Goal: Information Seeking & Learning: Learn about a topic

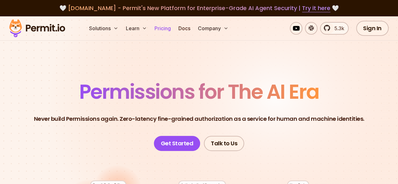
click at [168, 33] on link "Pricing" at bounding box center [162, 28] width 21 height 13
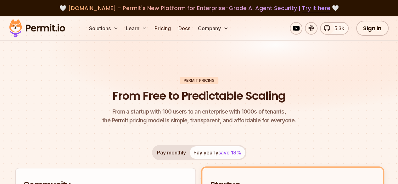
click at [151, 80] on header "Permit Pricing From Free to Predictable Scaling From a startup with 100 users t…" at bounding box center [199, 101] width 368 height 49
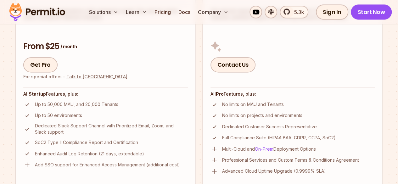
scroll to position [391, 0]
